Goal: Task Accomplishment & Management: Use online tool/utility

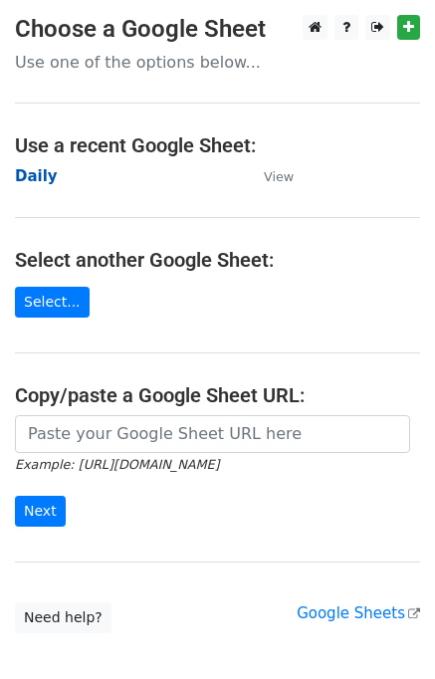
click at [34, 184] on strong "Daily" at bounding box center [36, 176] width 43 height 18
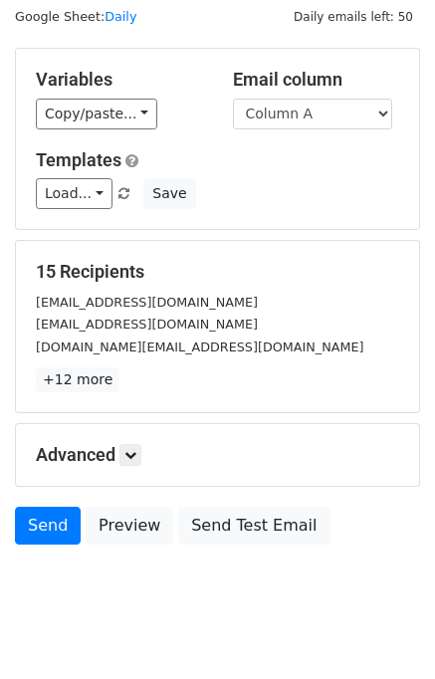
scroll to position [92, 0]
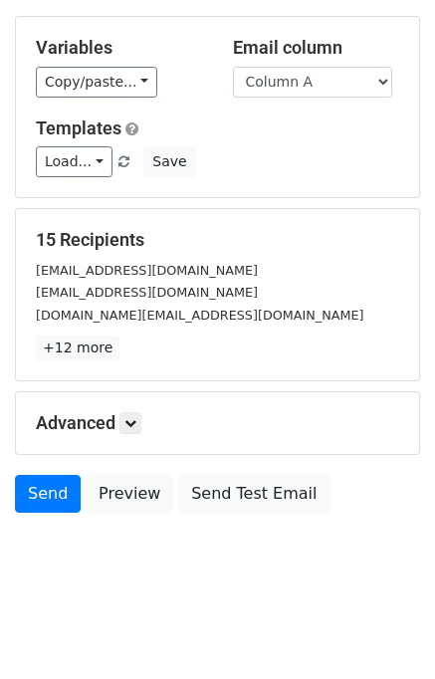
click at [147, 413] on h5 "Advanced" at bounding box center [218, 423] width 364 height 22
click at [136, 418] on icon at bounding box center [130, 423] width 12 height 12
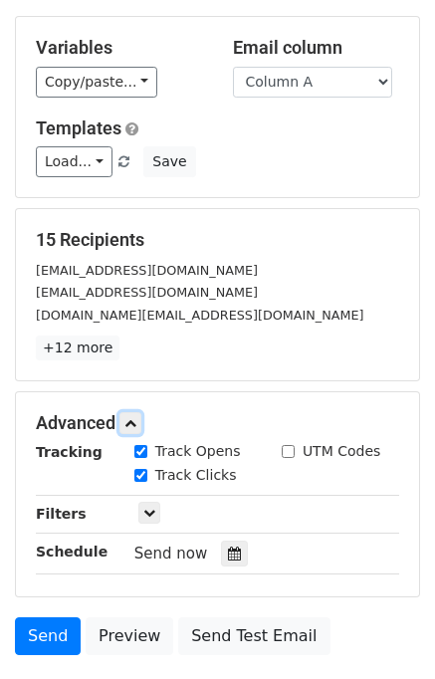
scroll to position [224, 0]
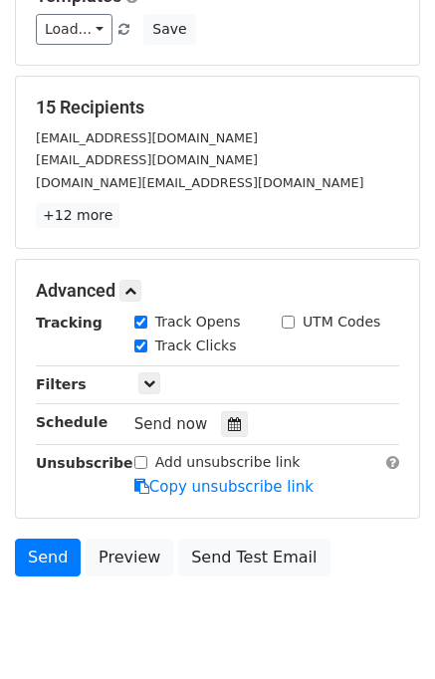
drag, startPoint x: 223, startPoint y: 412, endPoint x: 209, endPoint y: 411, distance: 14.0
click at [228, 417] on icon at bounding box center [234, 424] width 13 height 14
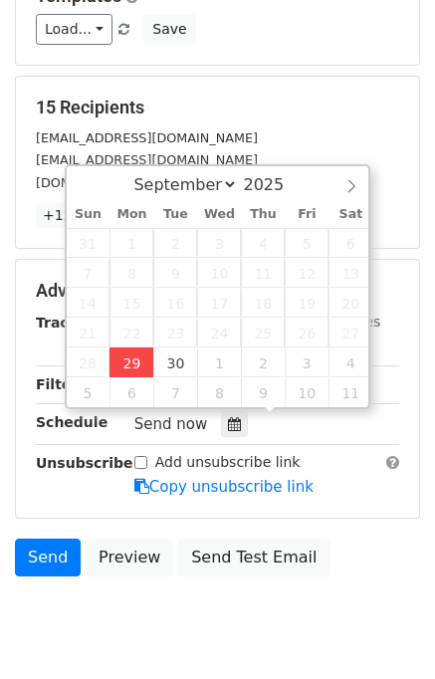
type input "2025-09-29 12:24"
type input "24"
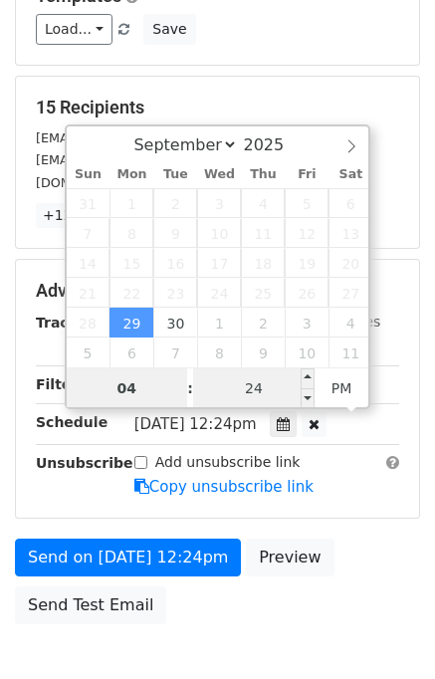
type input "04"
type input "2025-09-29 16:24"
click at [221, 395] on input "24" at bounding box center [254, 388] width 122 height 40
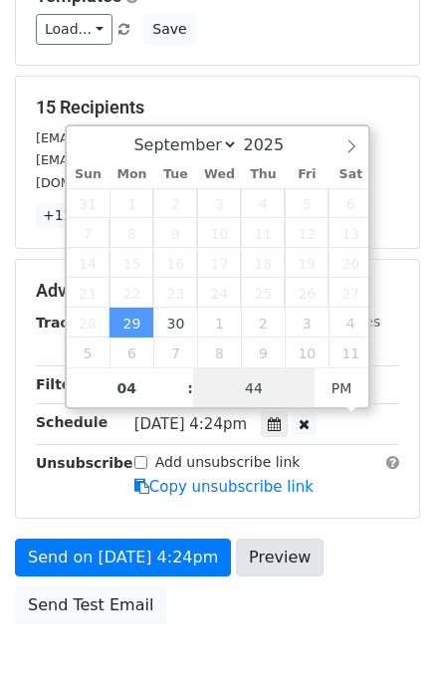
type input "4"
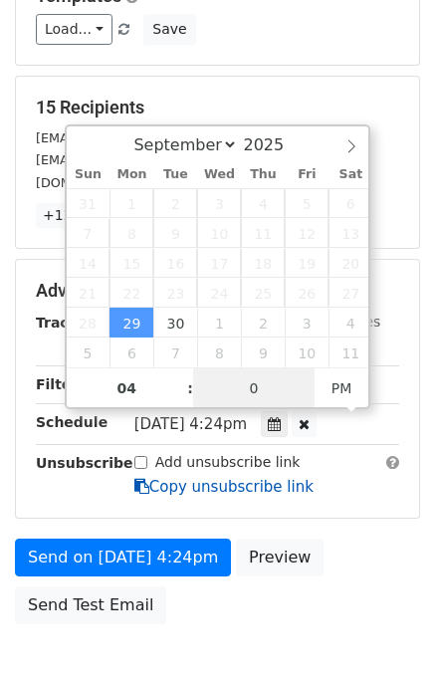
type input "00"
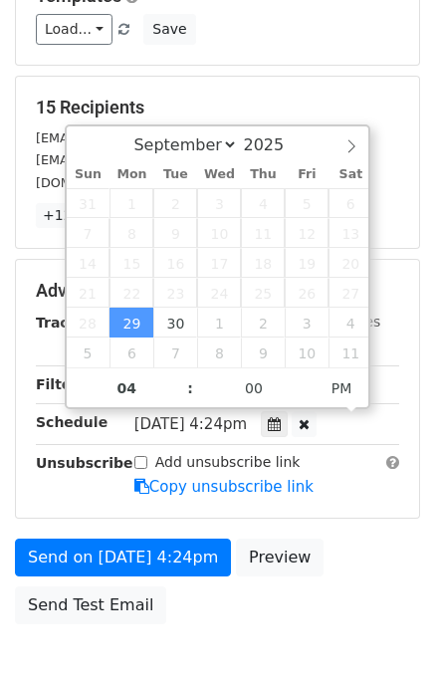
type input "2025-09-29 16:00"
click at [354, 561] on div "Send on Sep 29 at 4:24pm Preview Send Test Email" at bounding box center [217, 587] width 435 height 96
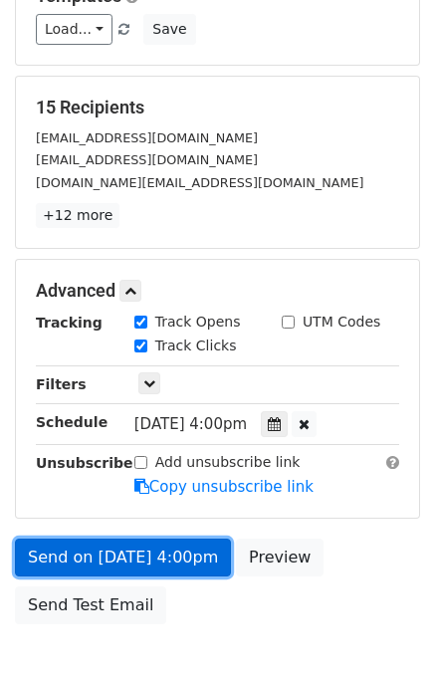
click at [108, 551] on link "Send on Sep 29 at 4:00pm" at bounding box center [123, 558] width 216 height 38
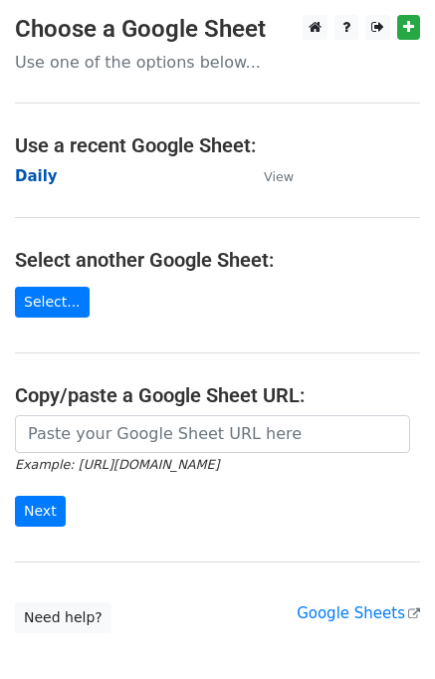
click at [40, 175] on strong "Daily" at bounding box center [36, 176] width 43 height 18
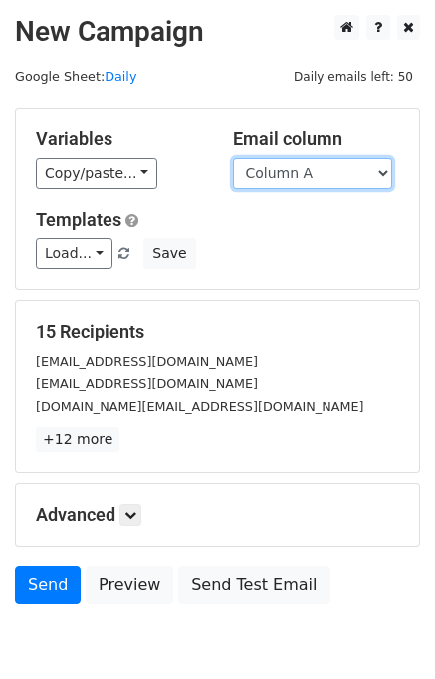
click at [323, 173] on select "Column A Column B Column C Column D Column E" at bounding box center [312, 173] width 159 height 31
select select "Column B"
click at [233, 158] on select "Column A Column B Column C Column D Column E" at bounding box center [312, 173] width 159 height 31
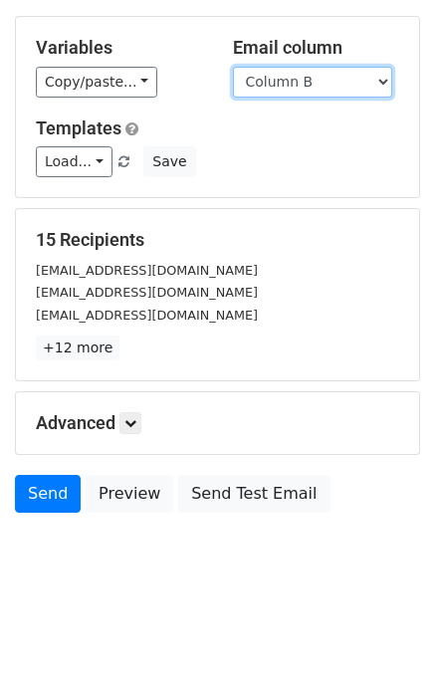
scroll to position [92, 0]
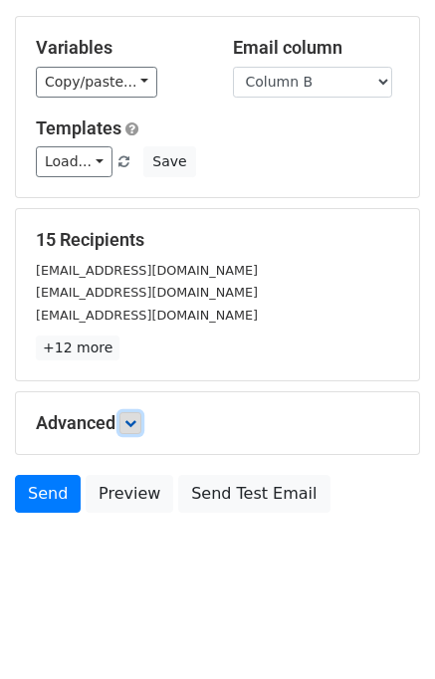
click at [141, 427] on link at bounding box center [131, 423] width 22 height 22
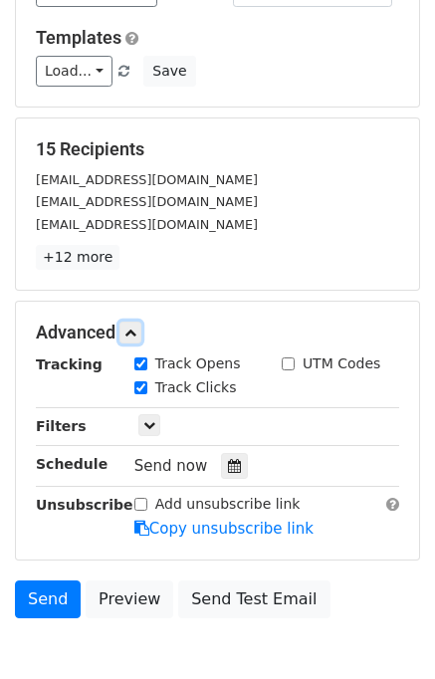
scroll to position [287, 0]
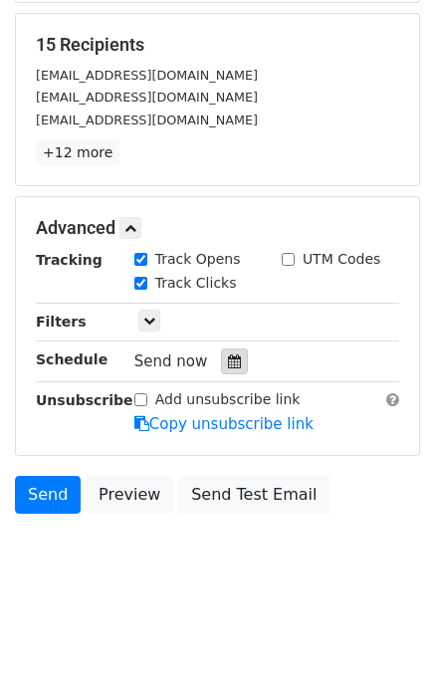
click at [236, 351] on div at bounding box center [234, 362] width 27 height 26
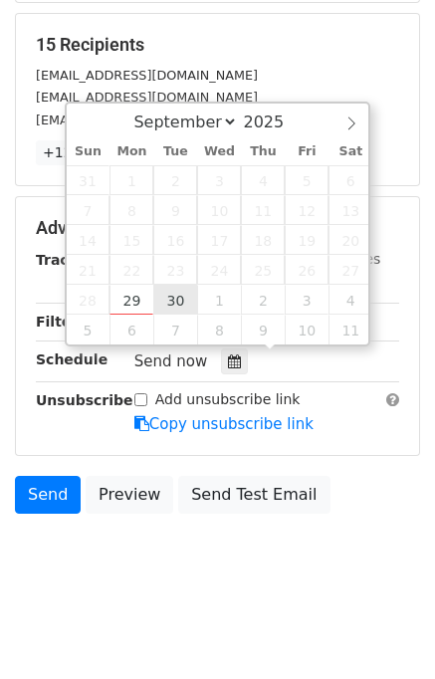
type input "2025-09-30 12:00"
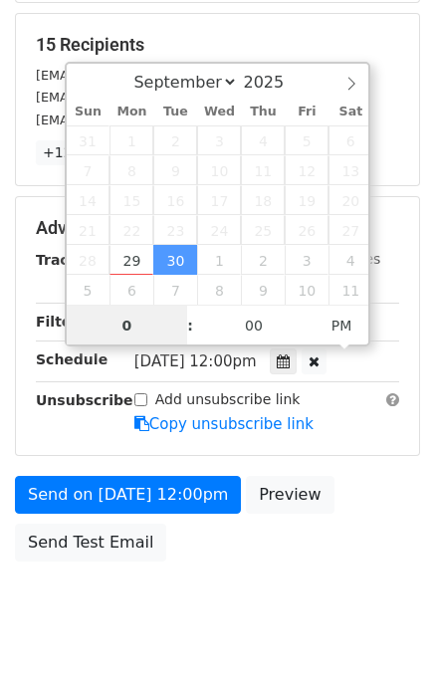
type input "05"
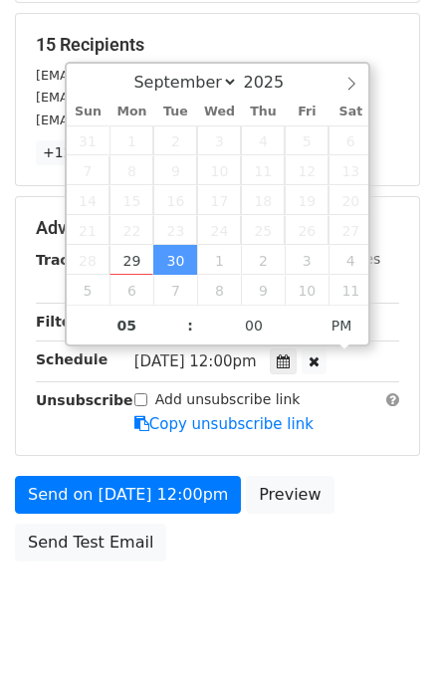
type input "2025-09-30 17:00"
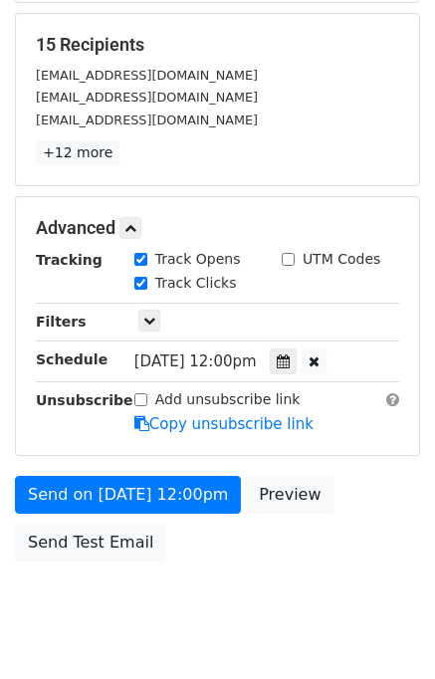
click at [378, 494] on div "Send on Sep 30 at 12:00pm Preview Send Test Email" at bounding box center [217, 524] width 435 height 96
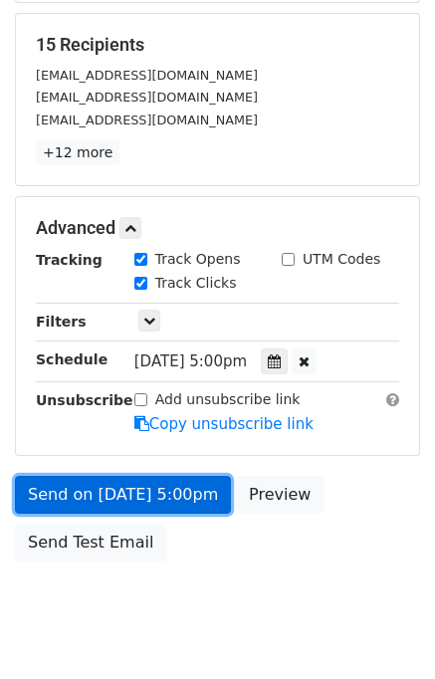
click at [136, 494] on link "Send on Sep 30 at 5:00pm" at bounding box center [123, 495] width 216 height 38
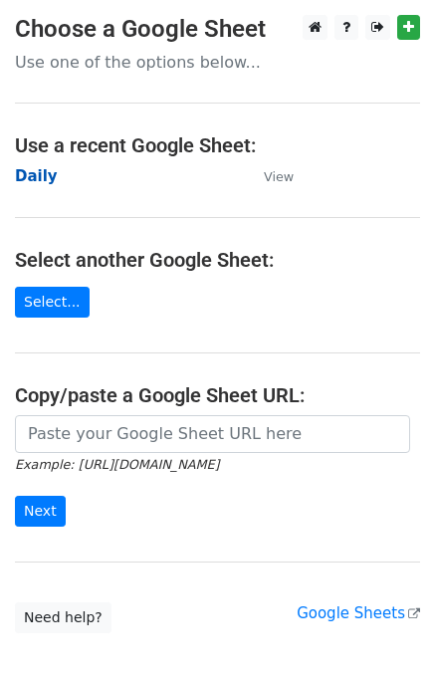
click at [34, 175] on strong "Daily" at bounding box center [36, 176] width 43 height 18
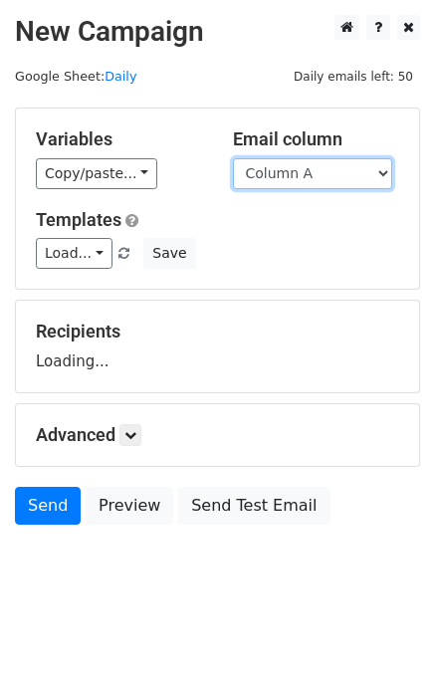
drag, startPoint x: 315, startPoint y: 167, endPoint x: 323, endPoint y: 183, distance: 17.8
click at [315, 167] on select "Column A Column B Column C Column D Column E" at bounding box center [312, 173] width 159 height 31
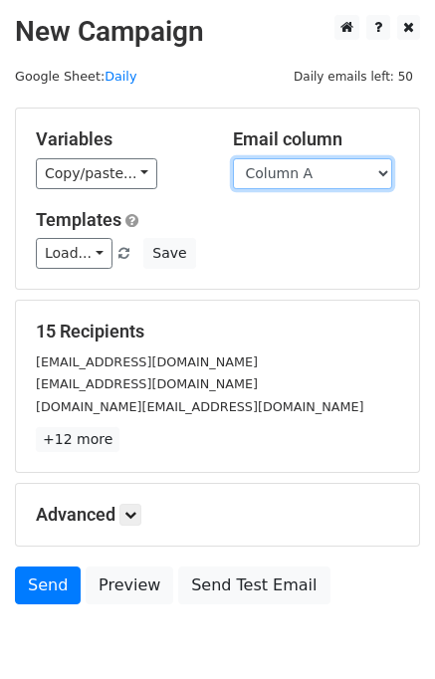
click at [316, 174] on select "Column A Column B Column C Column D Column E" at bounding box center [312, 173] width 159 height 31
select select "Column C"
click at [233, 158] on select "Column A Column B Column C Column D Column E" at bounding box center [312, 173] width 159 height 31
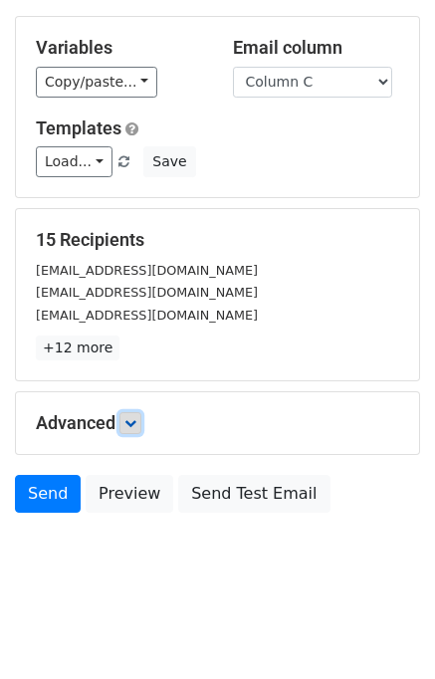
click at [135, 423] on icon at bounding box center [130, 423] width 12 height 12
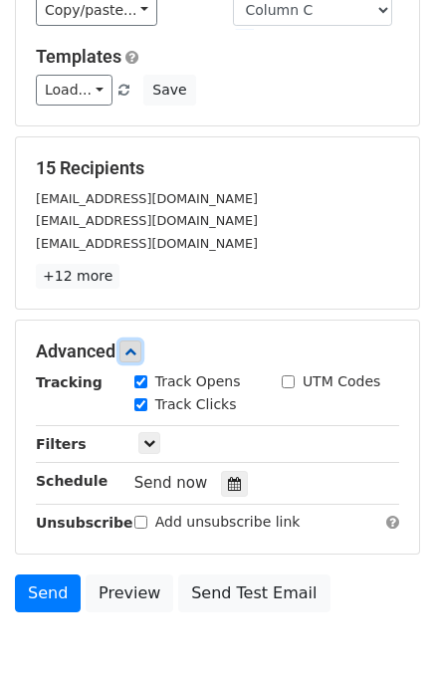
scroll to position [250, 0]
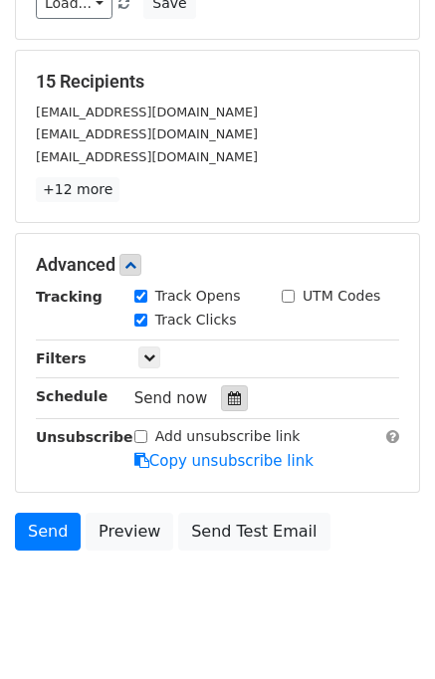
click at [228, 400] on icon at bounding box center [234, 398] width 13 height 14
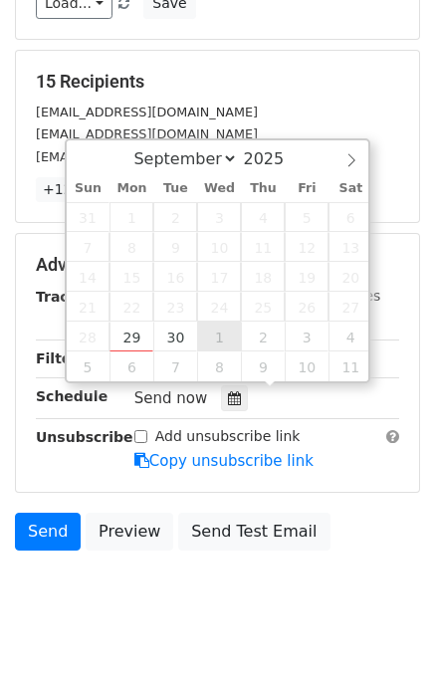
type input "2025-10-01 12:00"
select select "9"
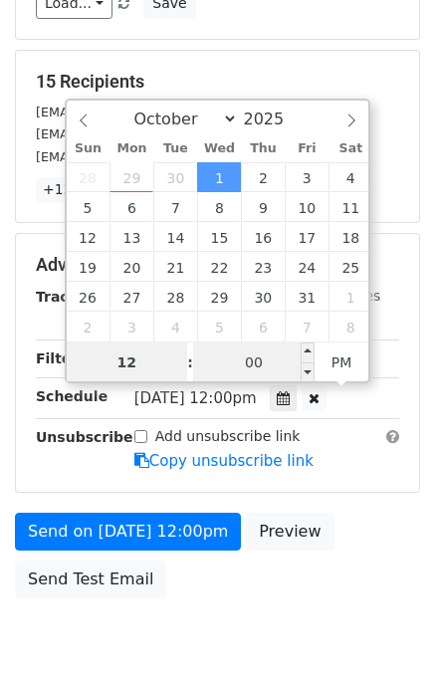
scroll to position [0, 0]
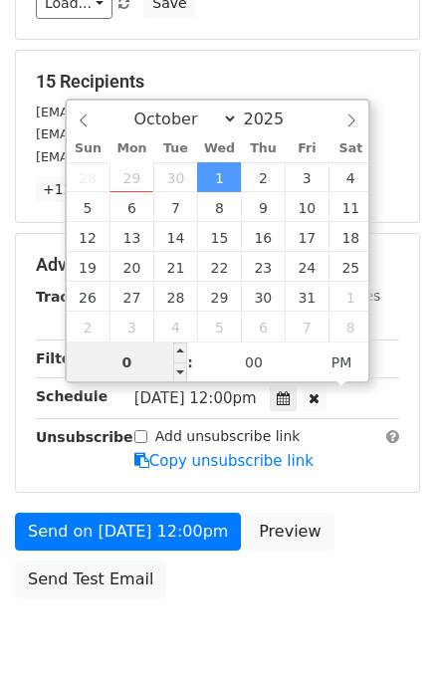
type input "06"
type input "2025-10-01 18:00"
click at [376, 519] on div "Send on Oct 1 at 12:00pm Preview Send Test Email" at bounding box center [217, 561] width 435 height 96
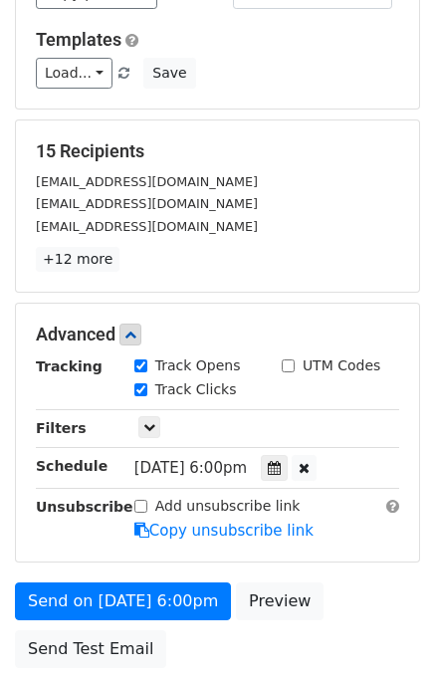
scroll to position [254, 0]
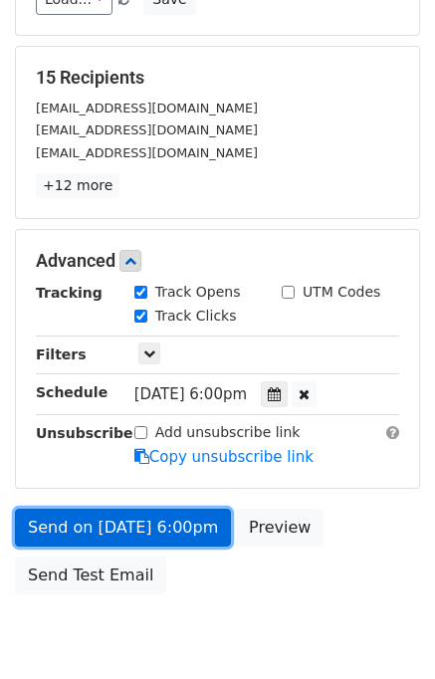
click at [184, 527] on link "Send on Oct 1 at 6:00pm" at bounding box center [123, 528] width 216 height 38
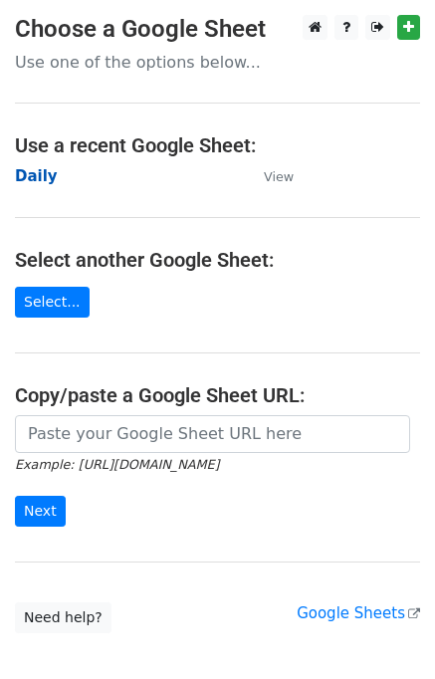
click at [24, 172] on strong "Daily" at bounding box center [36, 176] width 43 height 18
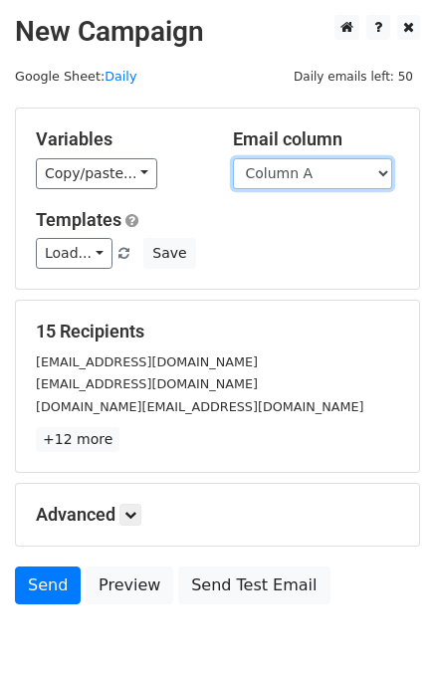
drag, startPoint x: 305, startPoint y: 178, endPoint x: 303, endPoint y: 193, distance: 15.1
click at [305, 178] on select "Column A Column B Column C Column D Column E" at bounding box center [312, 173] width 159 height 31
click at [312, 181] on select "Column A Column B Column C Column D Column E" at bounding box center [312, 173] width 159 height 31
select select "Column D"
click at [233, 158] on select "Column A Column B Column C Column D Column E" at bounding box center [312, 173] width 159 height 31
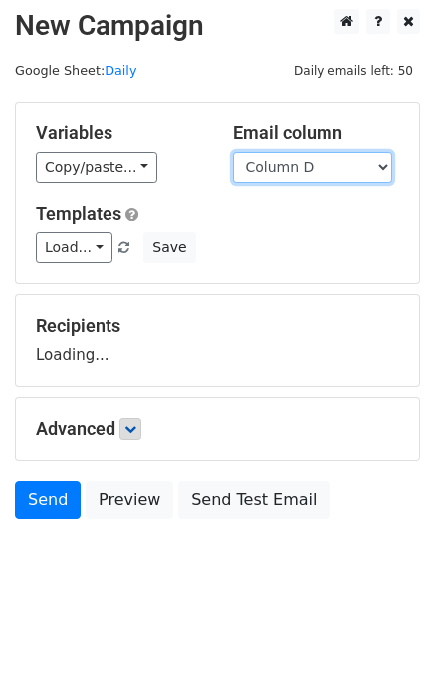
scroll to position [12, 0]
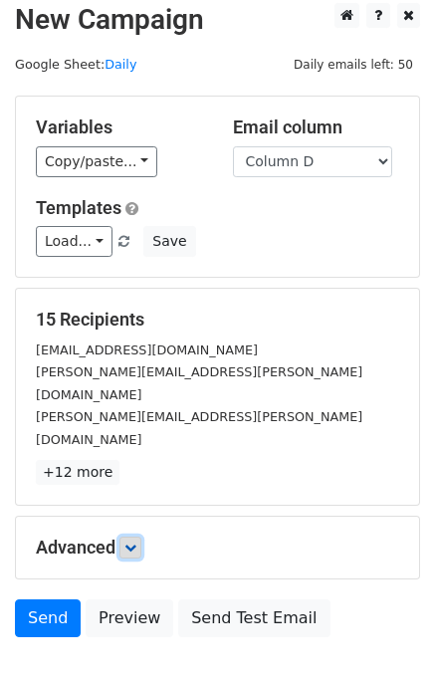
click at [136, 542] on icon at bounding box center [130, 548] width 12 height 12
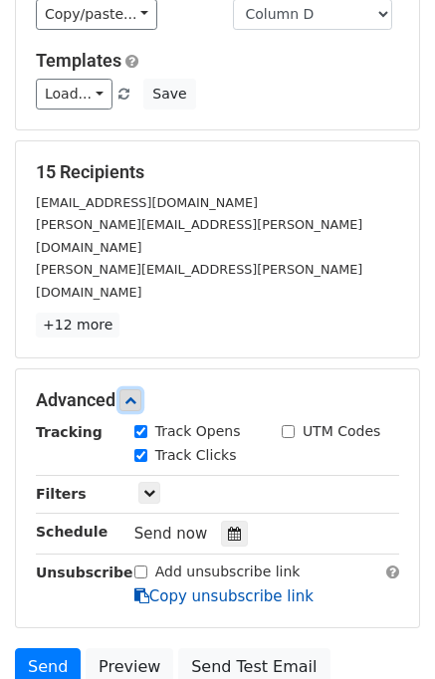
scroll to position [225, 0]
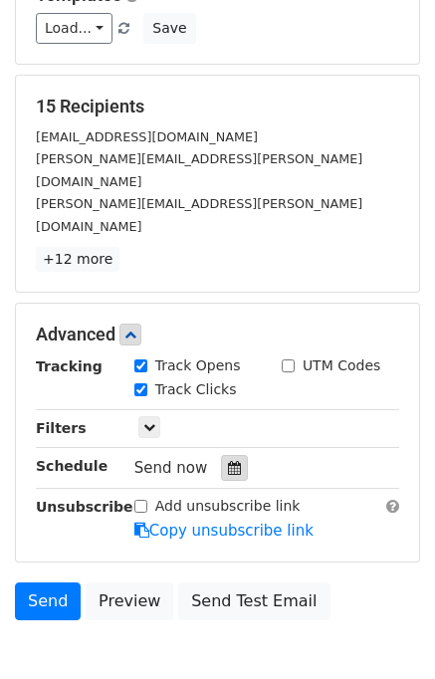
click at [228, 461] on icon at bounding box center [234, 468] width 13 height 14
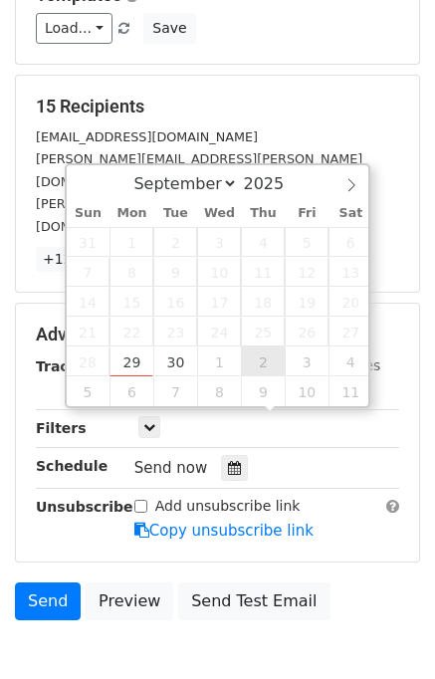
type input "2025-10-02 12:00"
select select "9"
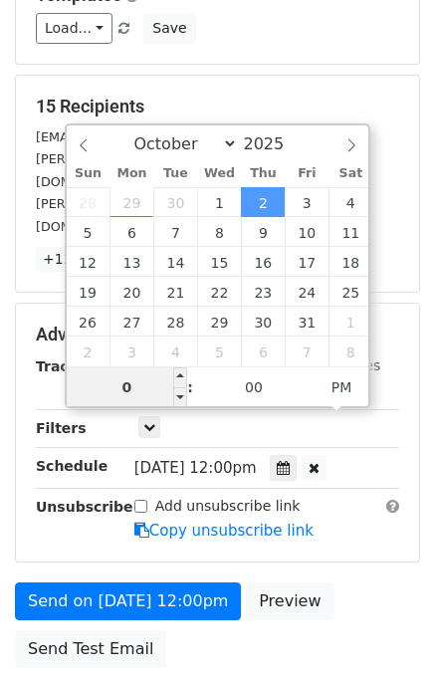
type input "07"
type input "2025-10-02 19:00"
drag, startPoint x: 355, startPoint y: 536, endPoint x: 326, endPoint y: 543, distance: 29.7
click at [352, 583] on div "Send on Oct 2 at 12:00pm Preview Send Test Email" at bounding box center [217, 631] width 435 height 96
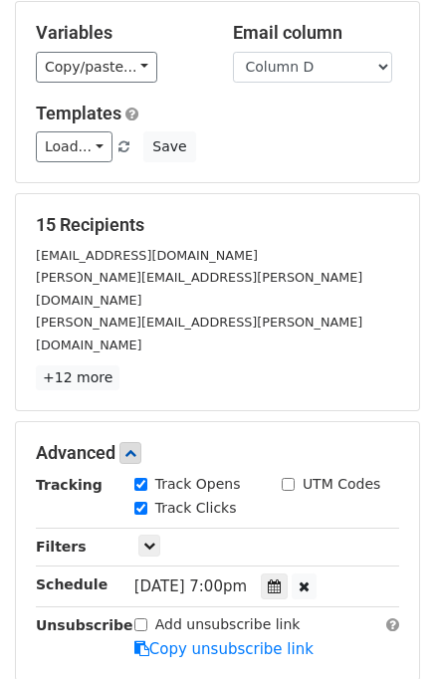
scroll to position [199, 0]
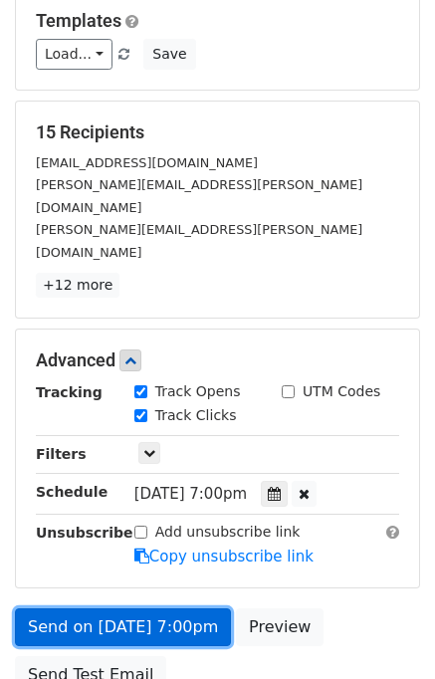
click at [88, 608] on link "Send on Oct 2 at 7:00pm" at bounding box center [123, 627] width 216 height 38
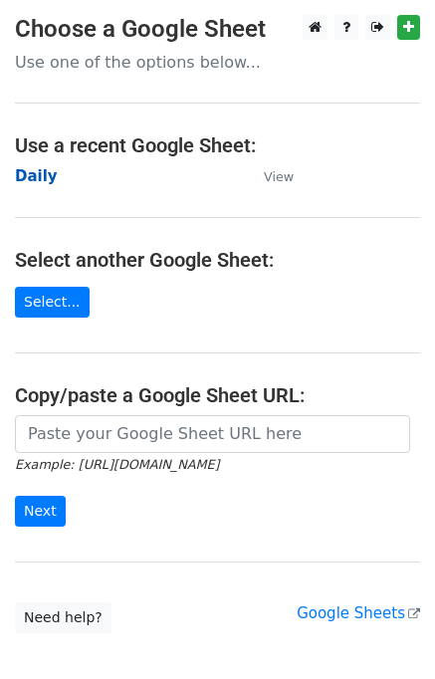
click at [50, 172] on strong "Daily" at bounding box center [36, 176] width 43 height 18
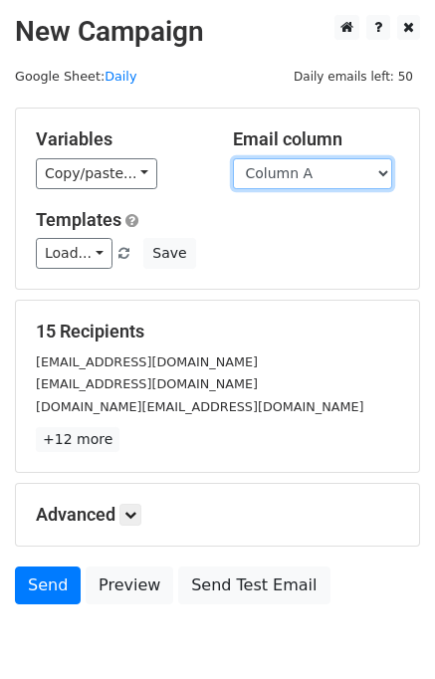
click at [291, 172] on select "Column A Column B Column C Column D Column E" at bounding box center [312, 173] width 159 height 31
select select "Column E"
click at [233, 158] on select "Column A Column B Column C Column D Column E" at bounding box center [312, 173] width 159 height 31
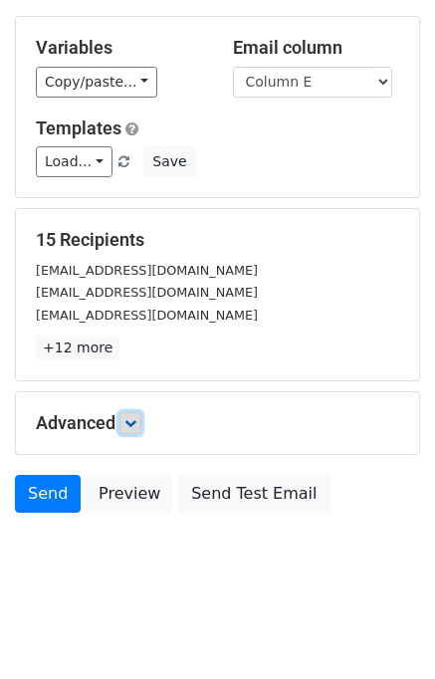
drag, startPoint x: 143, startPoint y: 416, endPoint x: 163, endPoint y: 423, distance: 21.1
click at [141, 416] on link at bounding box center [131, 423] width 22 height 22
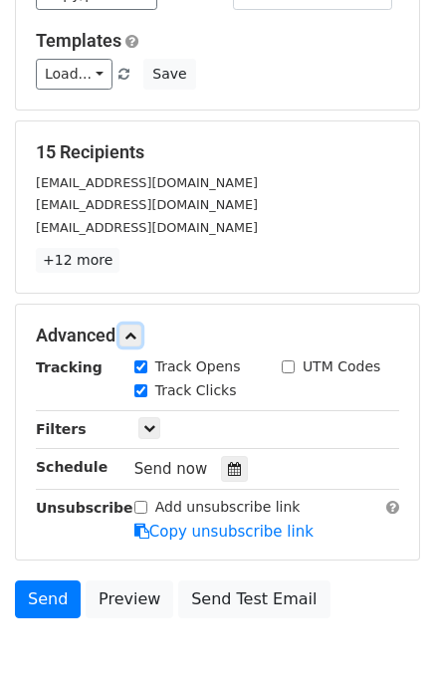
scroll to position [255, 0]
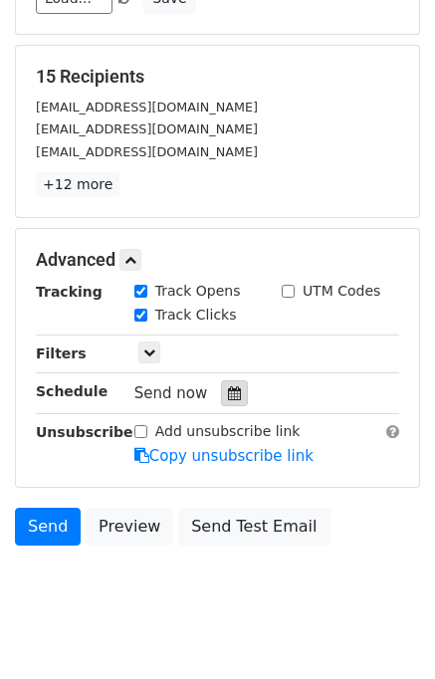
click at [228, 386] on icon at bounding box center [234, 393] width 13 height 14
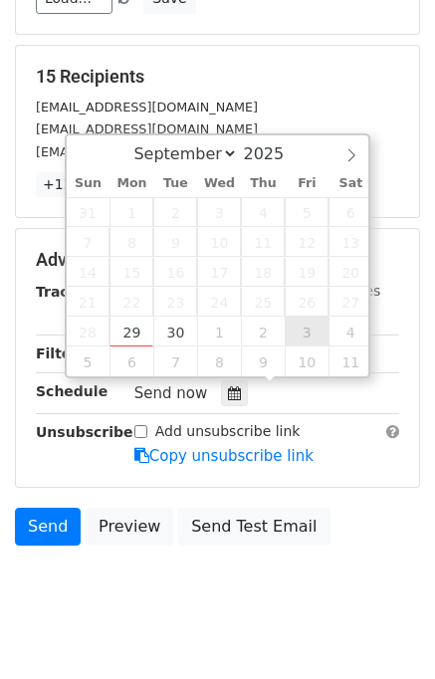
type input "[DATE] 12:00"
select select "9"
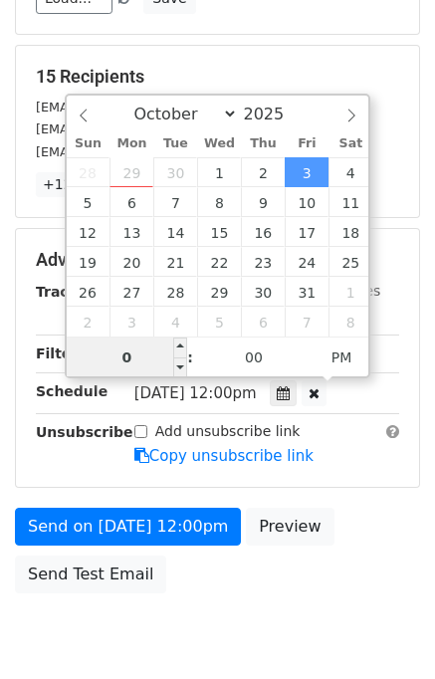
type input "08"
type input "[DATE] 20:00"
click at [359, 540] on div "Send on [DATE] 12:00pm Preview Send Test Email" at bounding box center [217, 556] width 435 height 96
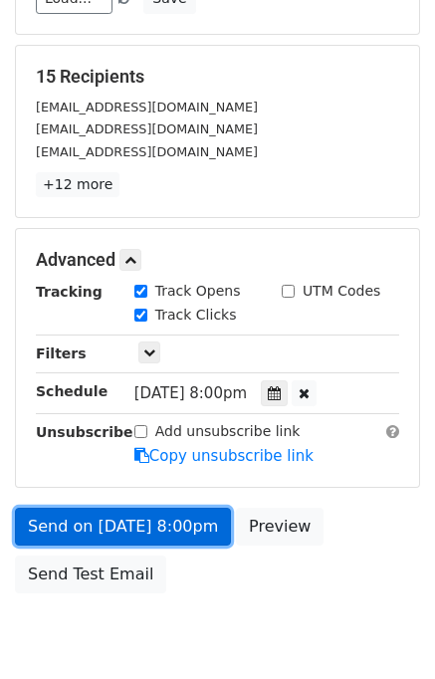
click at [81, 517] on link "Send on [DATE] 8:00pm" at bounding box center [123, 527] width 216 height 38
